Goal: Task Accomplishment & Management: Complete application form

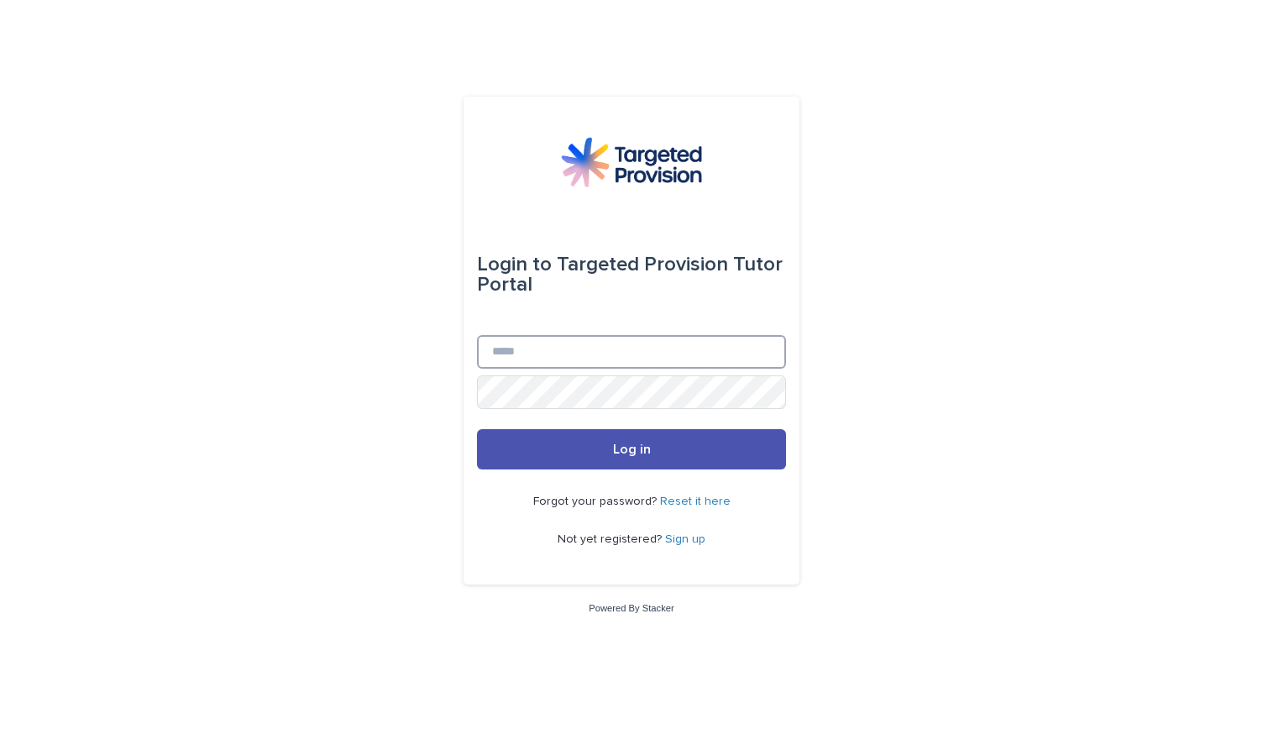
click at [732, 355] on input "Email" at bounding box center [631, 352] width 309 height 34
type input "**********"
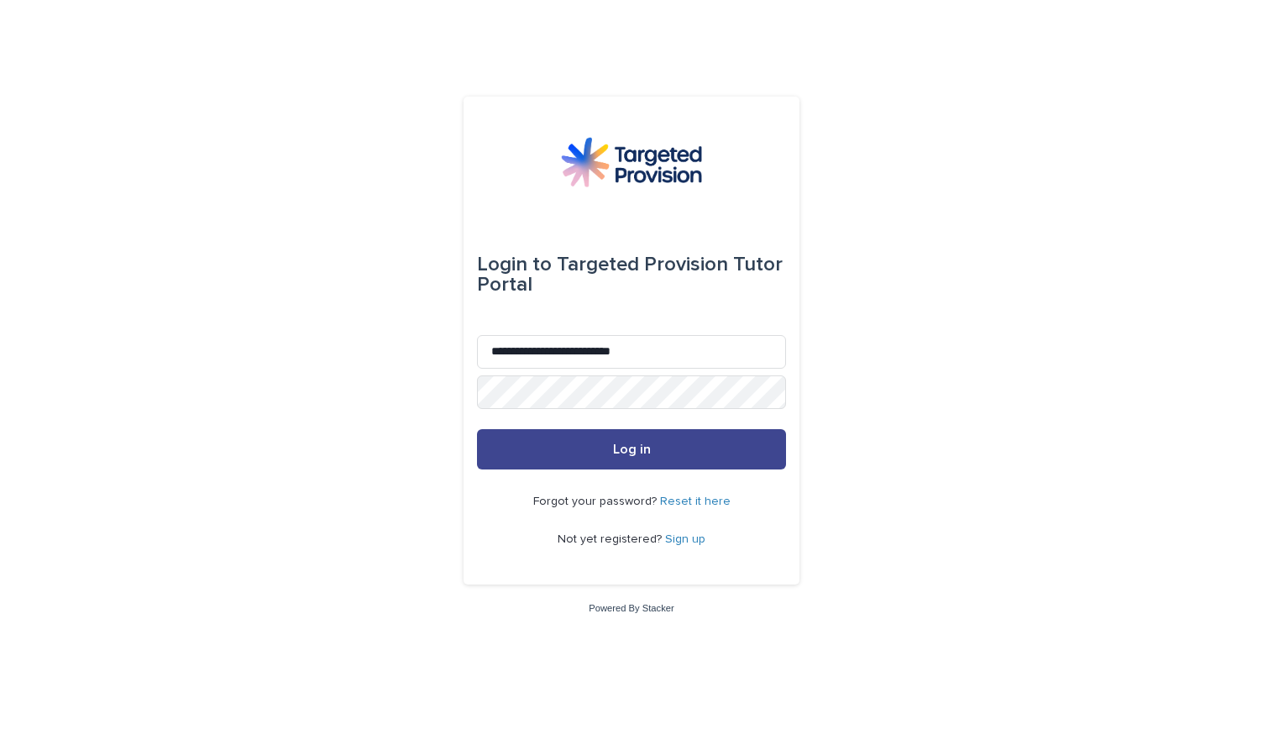
click at [700, 448] on button "Log in" at bounding box center [631, 449] width 309 height 40
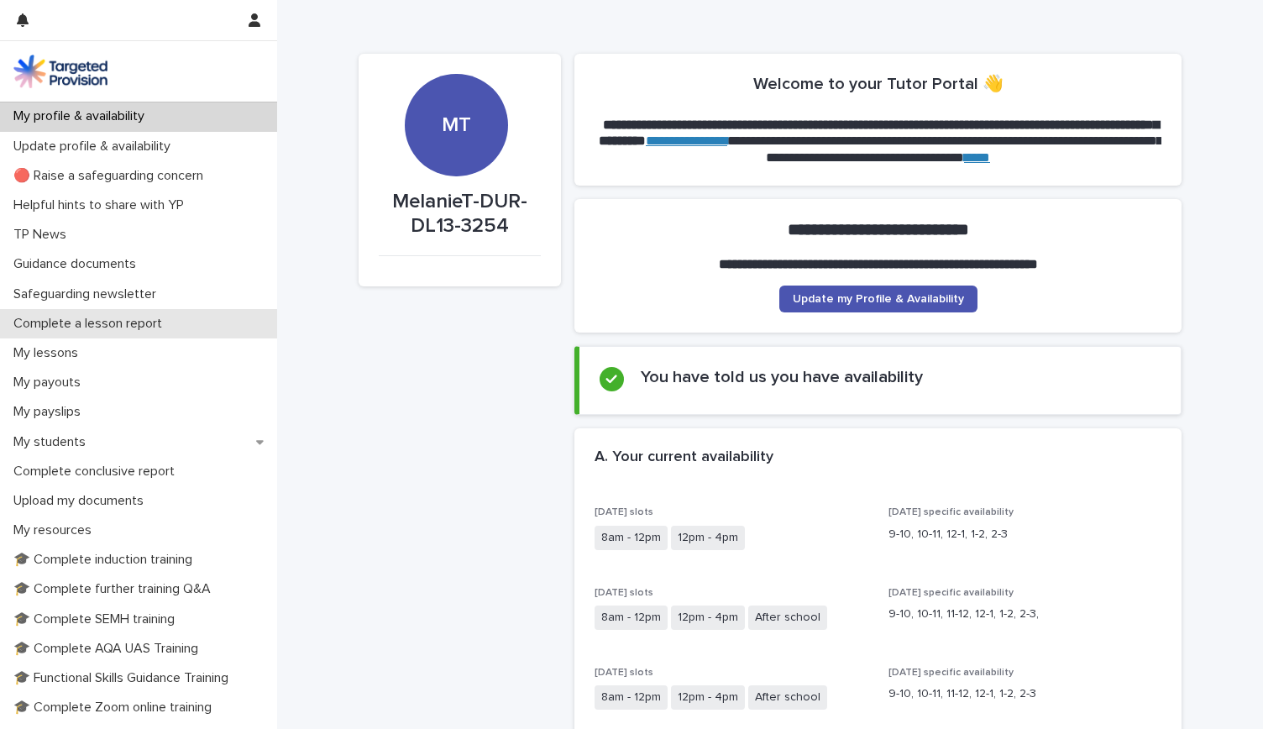
click at [139, 320] on p "Complete a lesson report" at bounding box center [91, 324] width 169 height 16
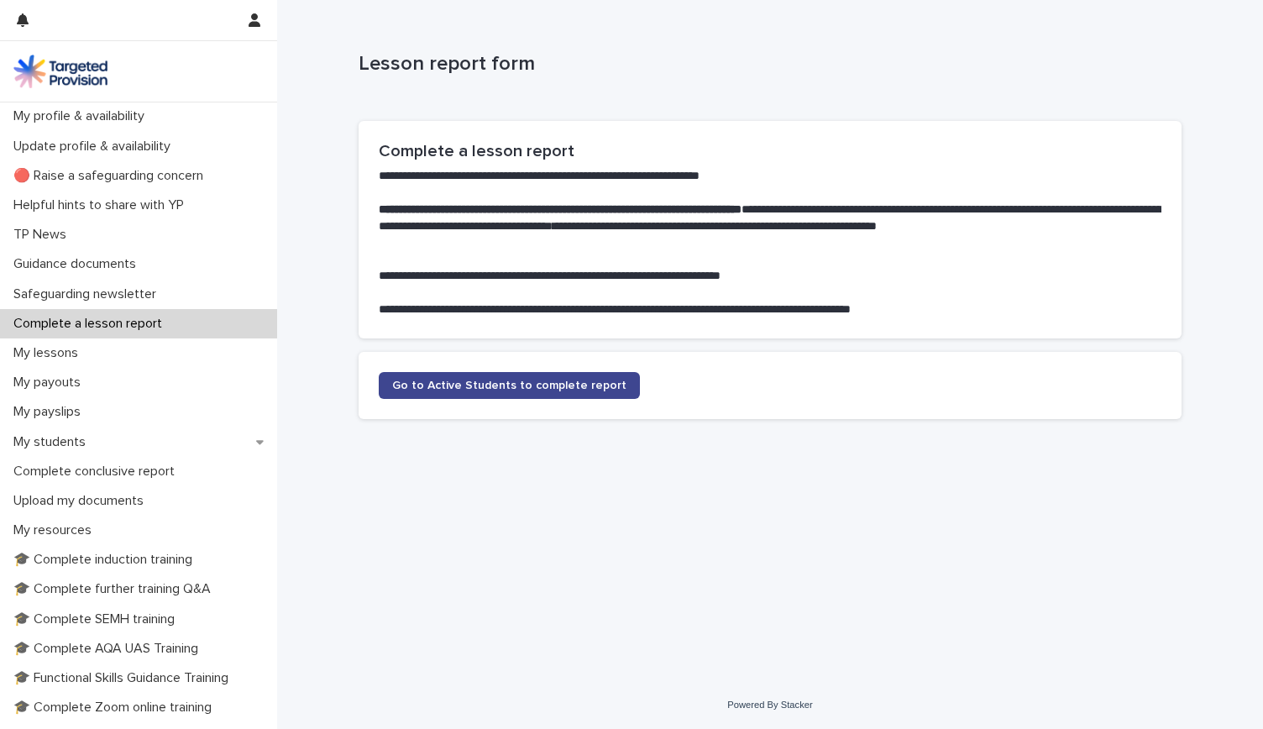
click at [534, 380] on span "Go to Active Students to complete report" at bounding box center [509, 386] width 234 height 12
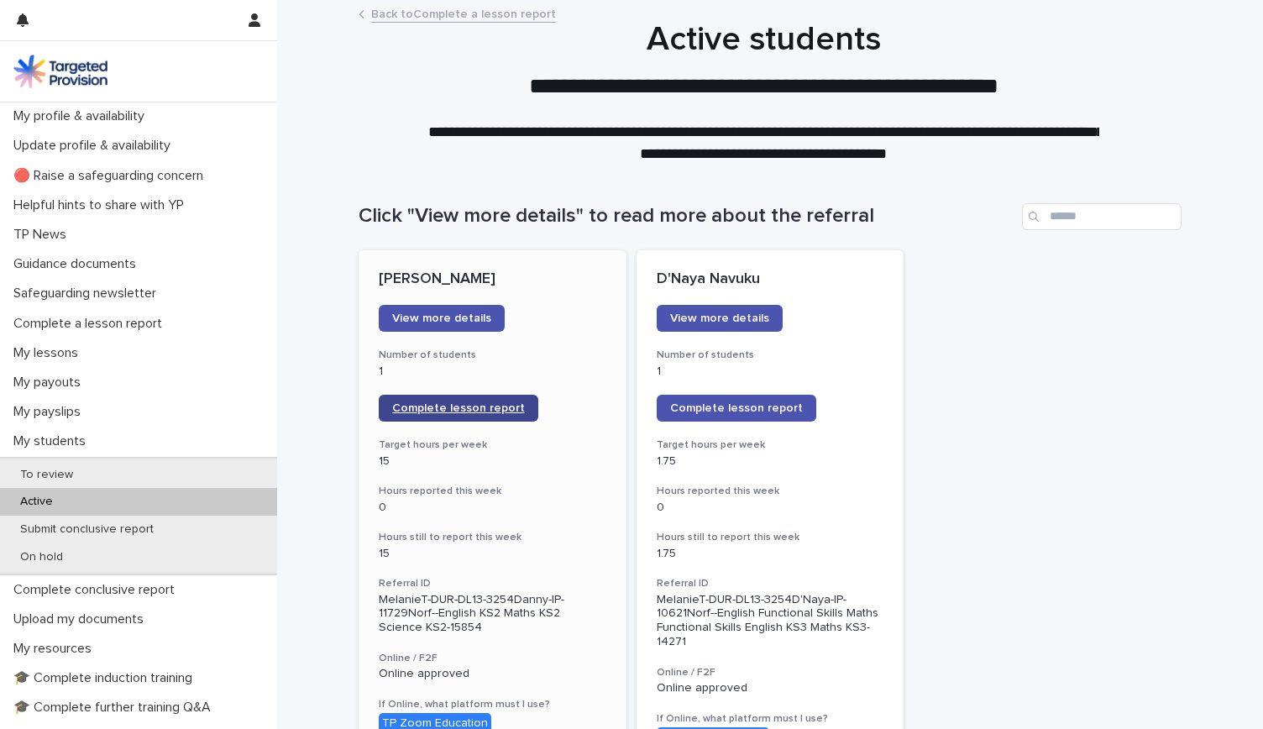
click at [477, 404] on span "Complete lesson report" at bounding box center [458, 408] width 133 height 12
click at [702, 406] on span "Complete lesson report" at bounding box center [736, 408] width 133 height 12
